Goal: Task Accomplishment & Management: Manage account settings

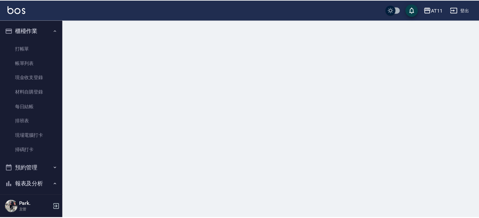
scroll to position [220, 0]
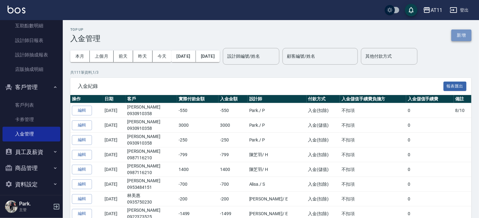
click at [468, 35] on button "新增" at bounding box center [462, 36] width 20 height 12
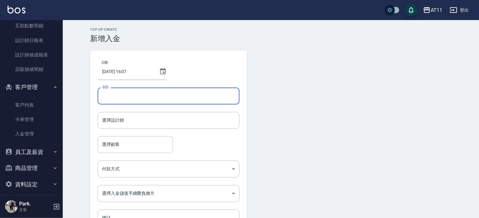
click at [139, 98] on input "金額" at bounding box center [169, 96] width 142 height 17
click at [154, 126] on div "選擇設計師" at bounding box center [169, 120] width 142 height 17
type input "-199"
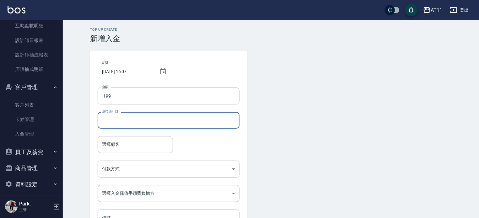
click at [152, 121] on input "選擇設計師" at bounding box center [169, 120] width 136 height 11
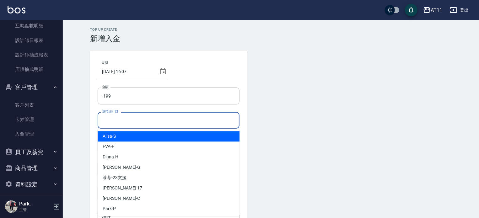
type input "ㄍ"
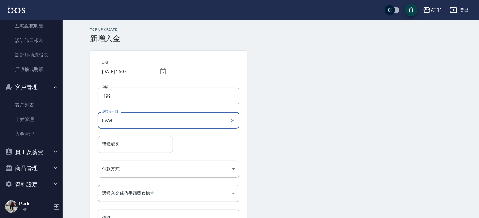
type input "EVA-E"
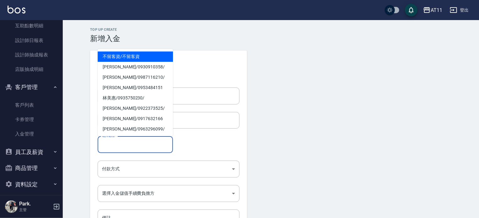
click at [143, 142] on input "選擇顧客" at bounding box center [136, 144] width 70 height 11
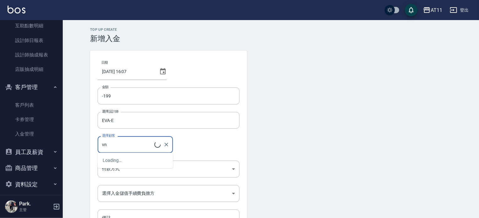
type input "v"
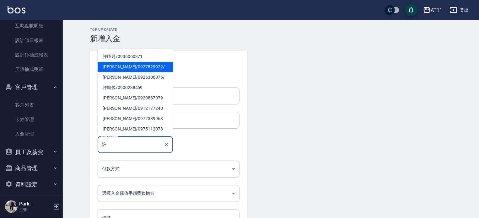
click at [115, 68] on span "[PERSON_NAME]/ 0927829922 /" at bounding box center [135, 67] width 75 height 10
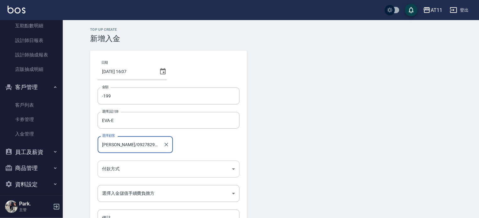
type input "[PERSON_NAME]/0927829922/"
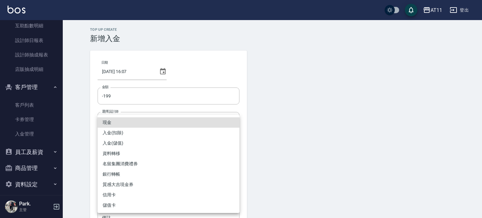
click at [163, 165] on body "AT11 登出 櫃檯作業 打帳單 帳單列表 現金收支登錄 材料自購登錄 每日結帳 排班表 現場電腦打卡 掃碼打卡 預約管理 預約管理 單日預約紀錄 單週預約紀…" at bounding box center [241, 130] width 482 height 261
click at [159, 137] on li "入金(扣除)" at bounding box center [169, 133] width 142 height 10
type input "入金(扣除)"
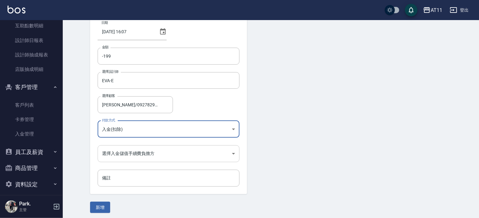
scroll to position [42, 0]
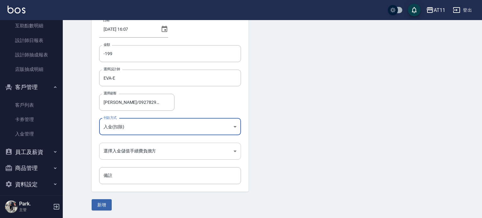
click at [155, 152] on body "AT11 登出 櫃檯作業 打帳單 帳單列表 現金收支登錄 材料自購登錄 每日結帳 排班表 現場電腦打卡 掃碼打卡 預約管理 預約管理 單日預約紀錄 單週預約紀…" at bounding box center [241, 88] width 482 height 261
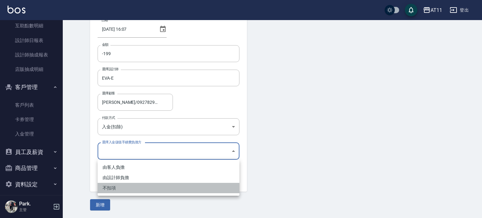
click at [152, 192] on li "不扣項" at bounding box center [169, 188] width 142 height 10
type input "WITHOUTHANDLINGFEE"
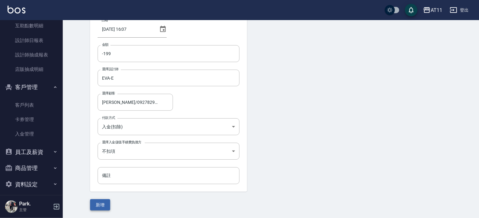
click at [99, 207] on button "新增" at bounding box center [100, 205] width 20 height 12
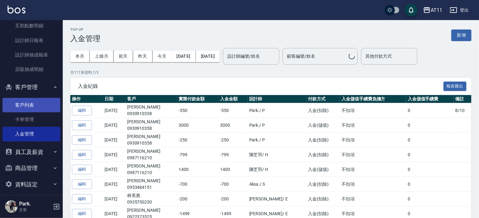
click at [32, 101] on link "客戶列表" at bounding box center [32, 105] width 58 height 14
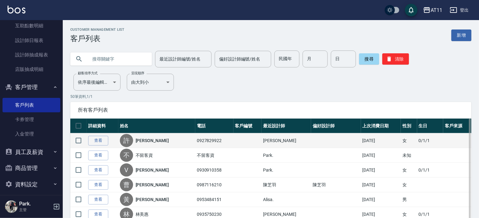
click at [95, 135] on td "查看" at bounding box center [103, 140] width 32 height 15
click at [97, 140] on link "查看" at bounding box center [98, 141] width 20 height 10
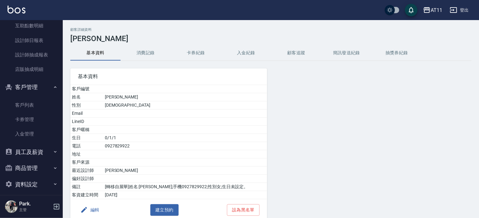
click at [249, 53] on button "入金紀錄" at bounding box center [246, 53] width 50 height 15
